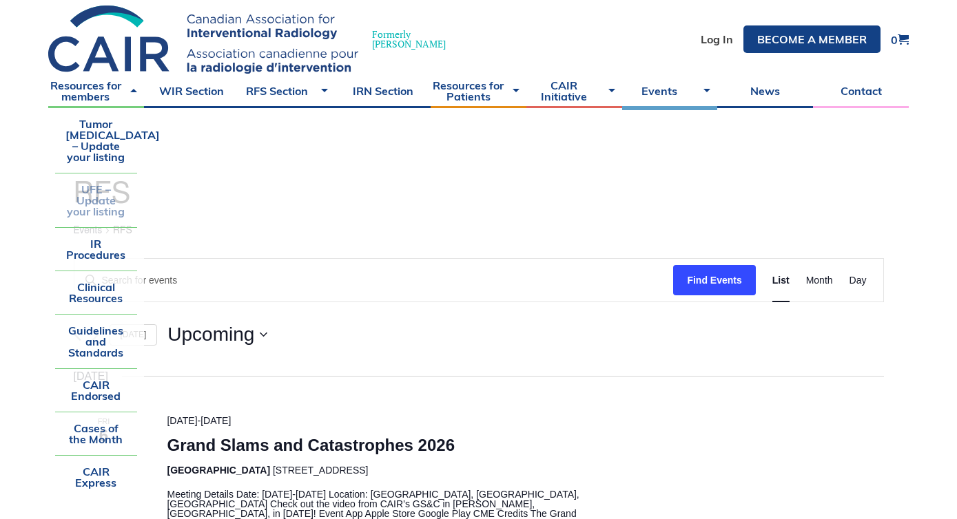
scroll to position [37, 0]
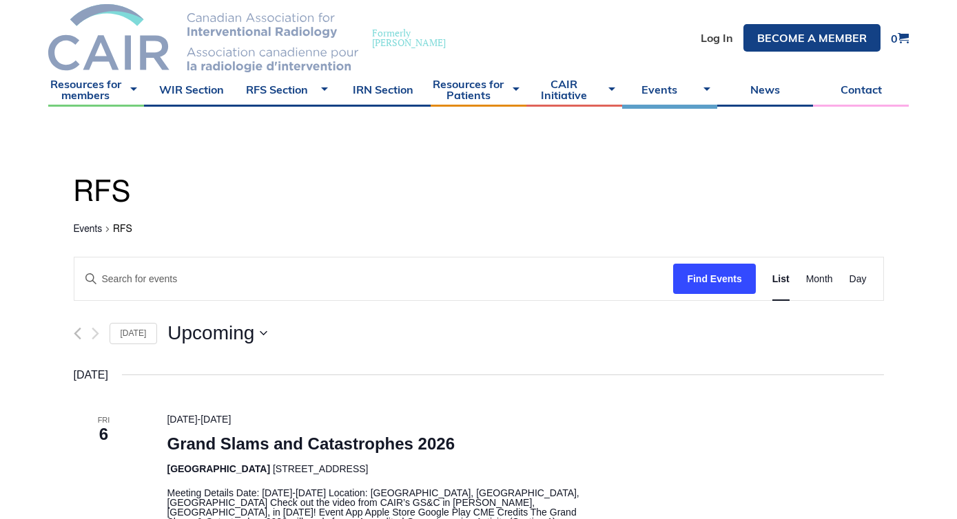
click at [311, 54] on img at bounding box center [203, 38] width 310 height 68
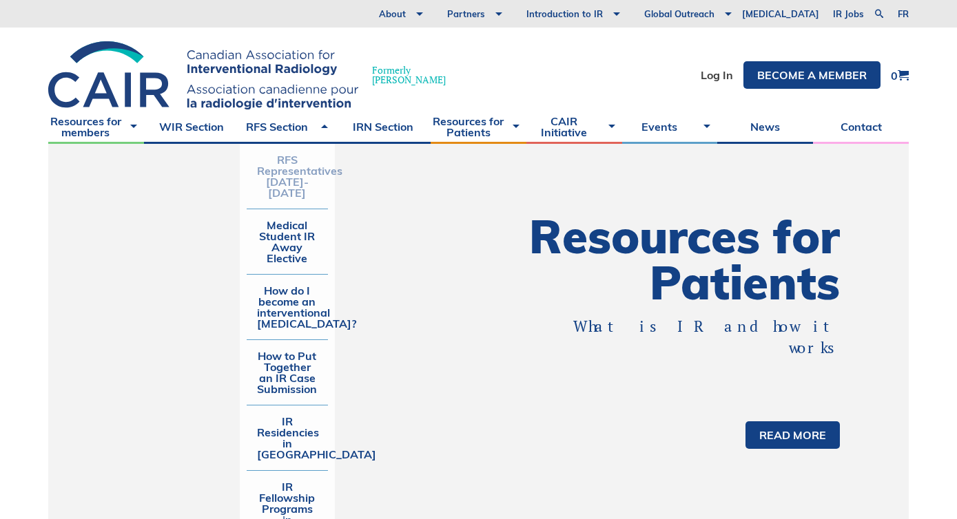
click at [285, 174] on link "RFS Representatives [DATE]-[DATE]" at bounding box center [288, 176] width 82 height 65
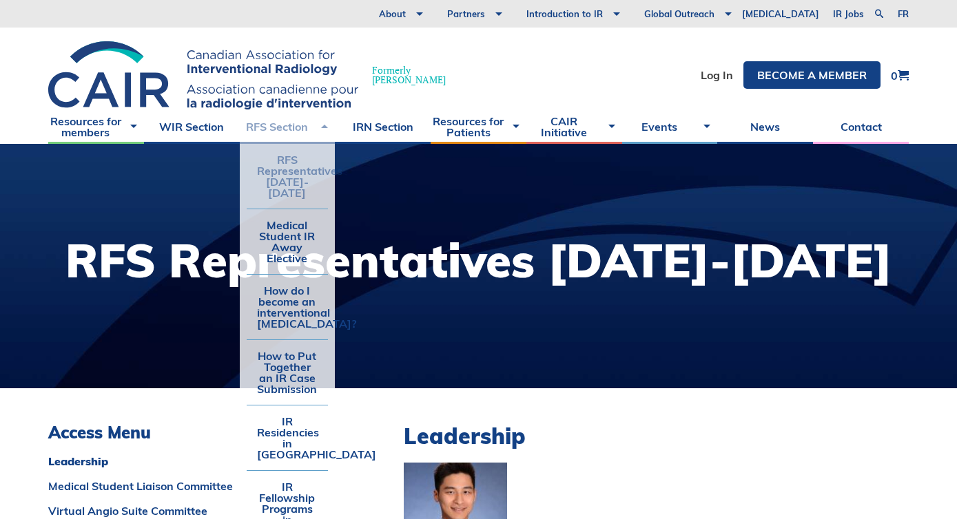
click at [275, 125] on link "RFS Section" at bounding box center [288, 127] width 96 height 34
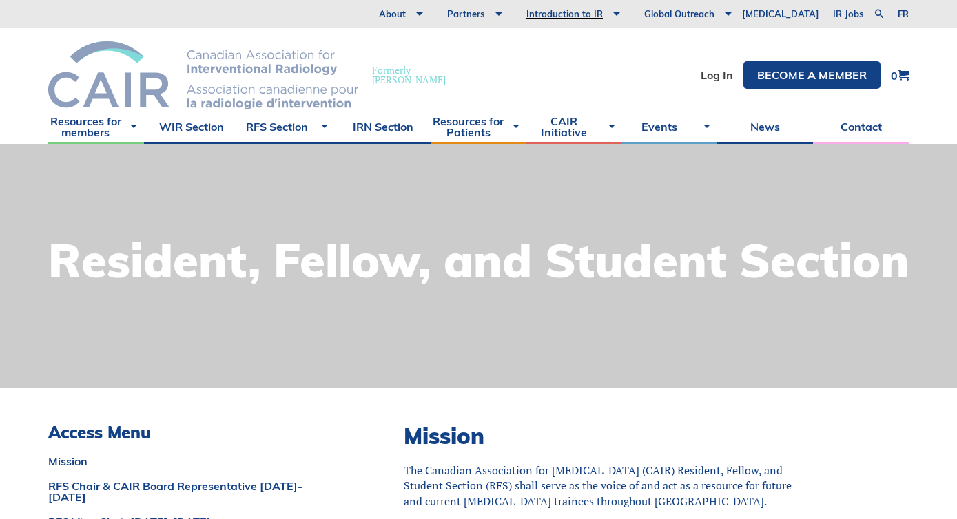
click at [287, 71] on img at bounding box center [203, 75] width 310 height 68
